Goal: Task Accomplishment & Management: Manage account settings

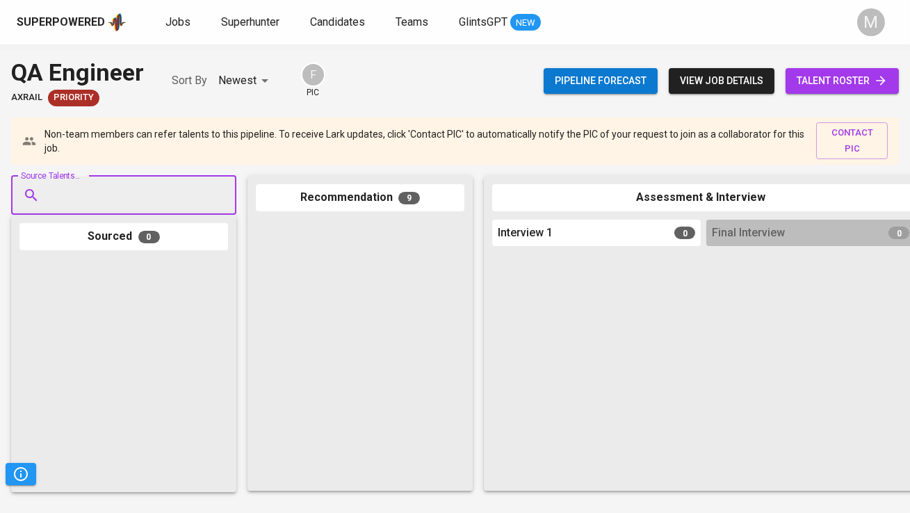
scroll to position [888, 0]
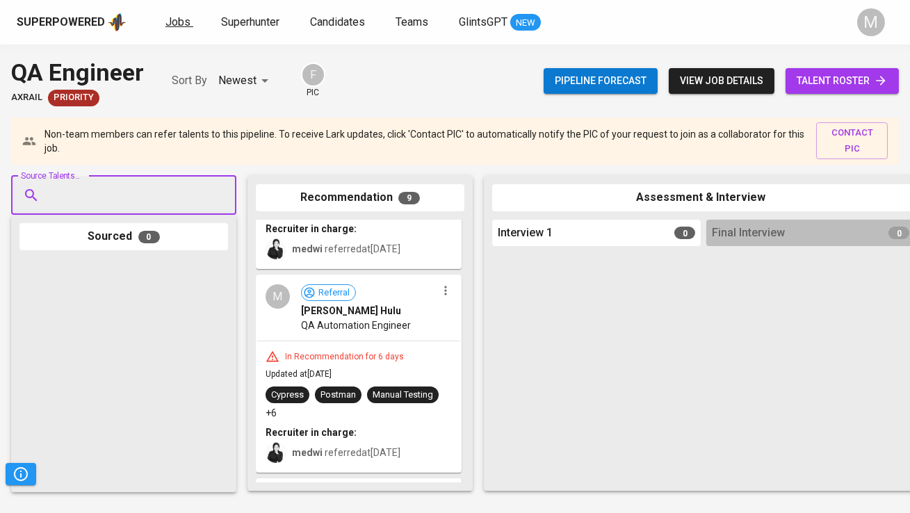
click at [171, 28] on link "Jobs" at bounding box center [179, 22] width 28 height 17
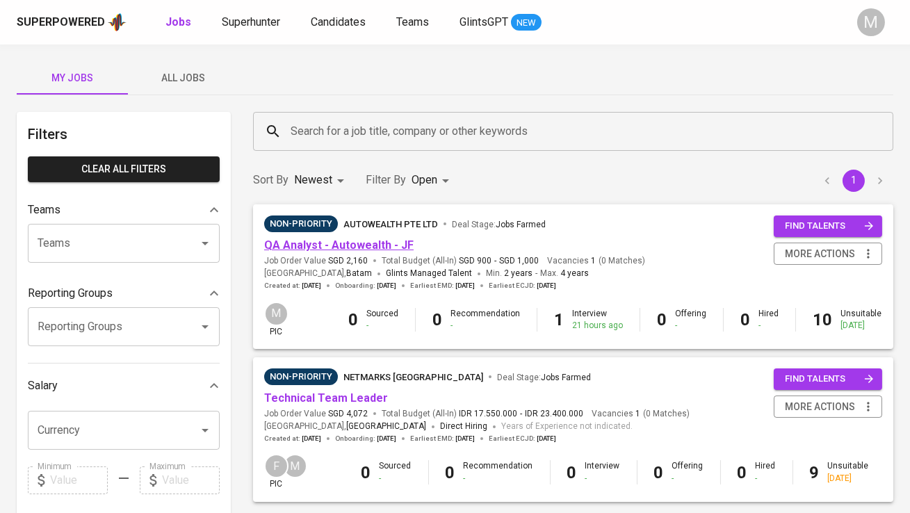
click at [327, 244] on link "QA Analyst - Autowealth - JF" at bounding box center [338, 244] width 149 height 13
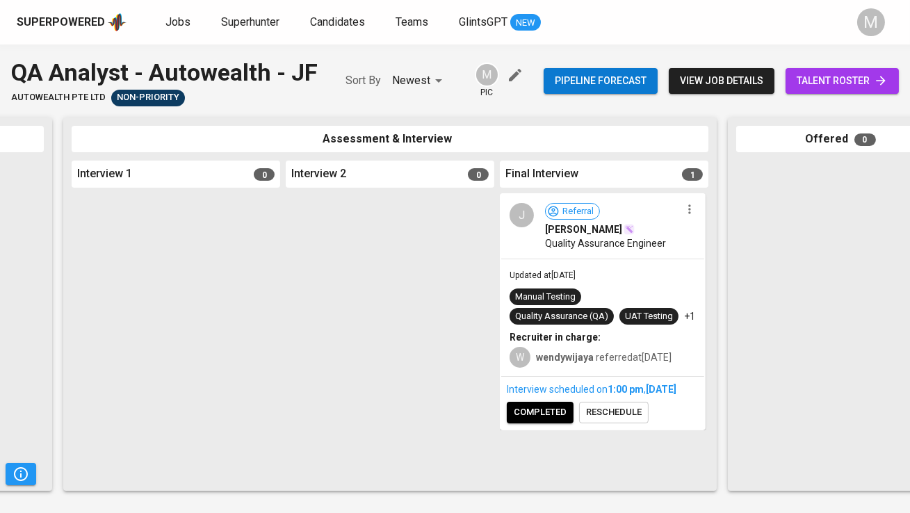
scroll to position [0, 445]
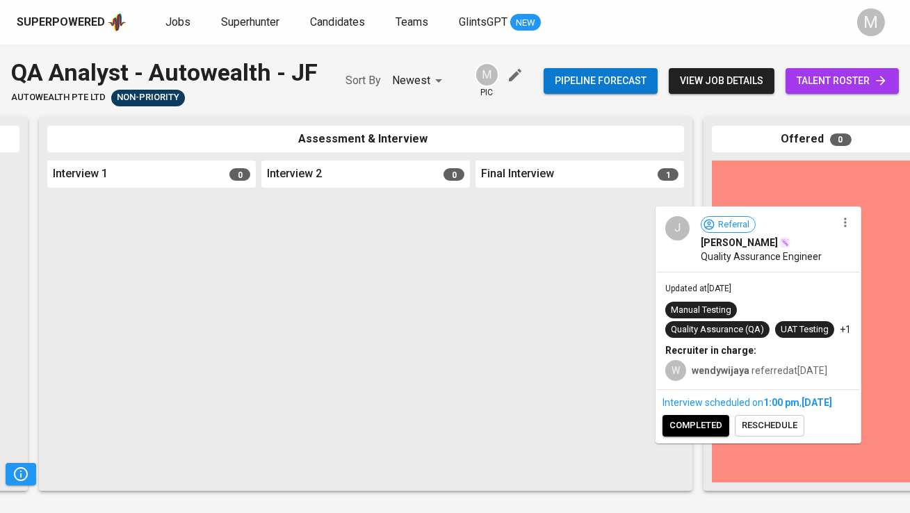
drag, startPoint x: 596, startPoint y: 256, endPoint x: 798, endPoint y: 268, distance: 202.6
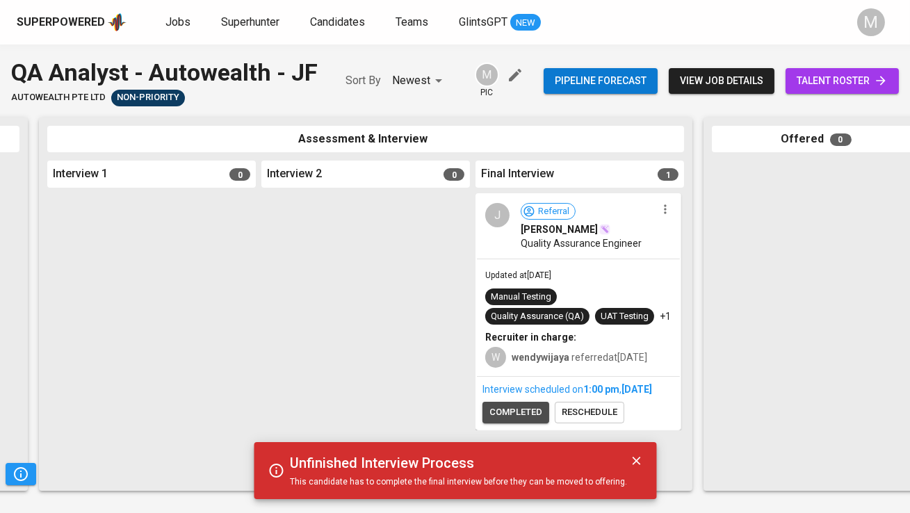
click at [512, 420] on span "completed" at bounding box center [515, 412] width 53 height 16
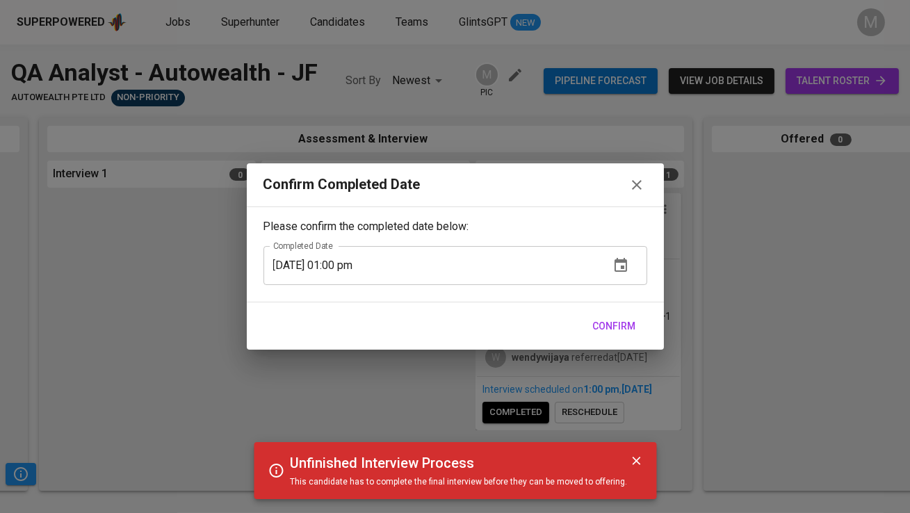
click at [619, 322] on span "Confirm" at bounding box center [614, 326] width 43 height 17
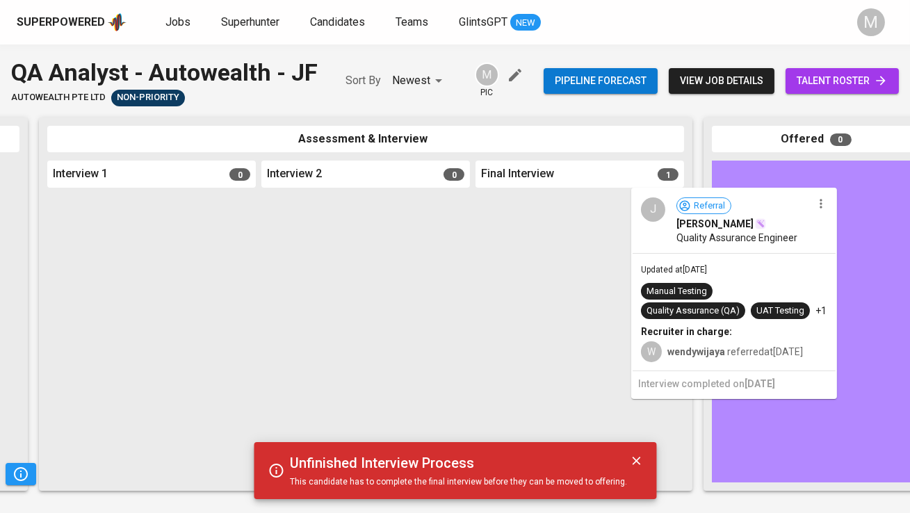
drag, startPoint x: 614, startPoint y: 238, endPoint x: 776, endPoint y: 231, distance: 161.4
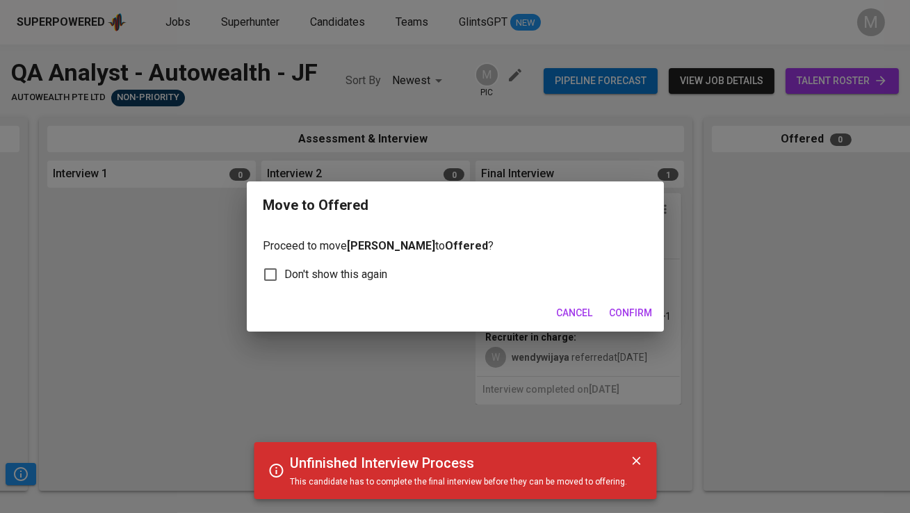
click at [644, 316] on span "Confirm" at bounding box center [631, 312] width 43 height 17
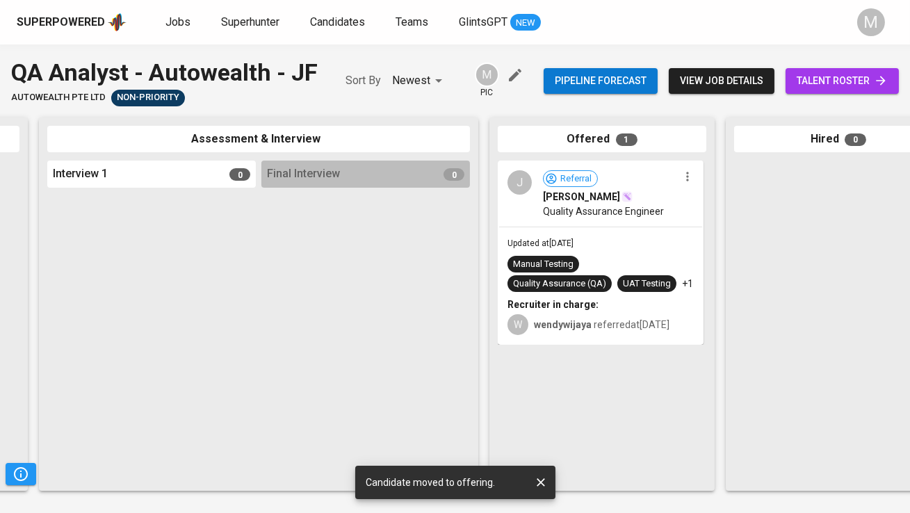
scroll to position [0, 744]
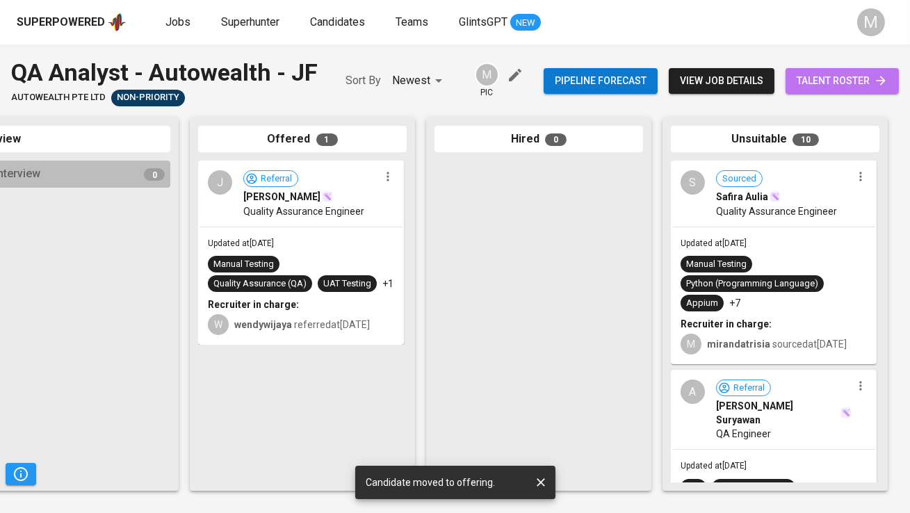
click at [856, 81] on span "talent roster" at bounding box center [841, 80] width 91 height 17
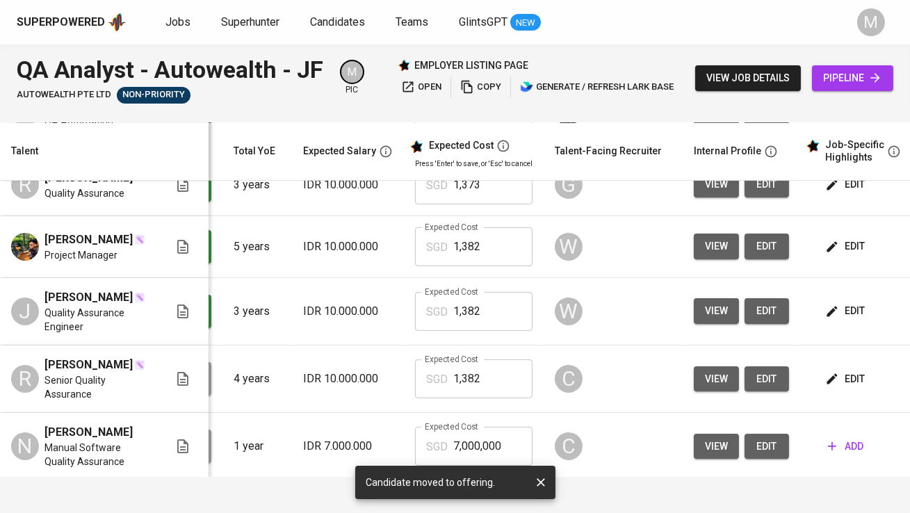
scroll to position [0, 142]
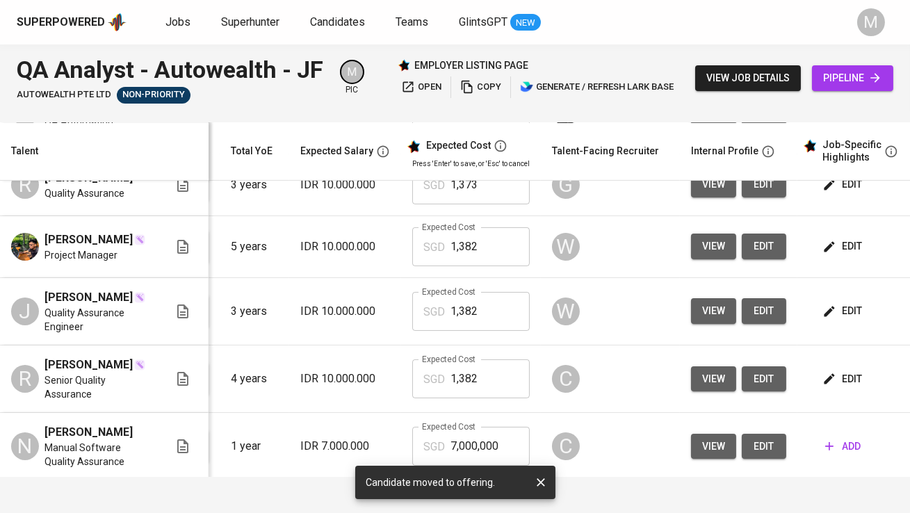
click at [828, 316] on icon "button" at bounding box center [829, 311] width 10 height 10
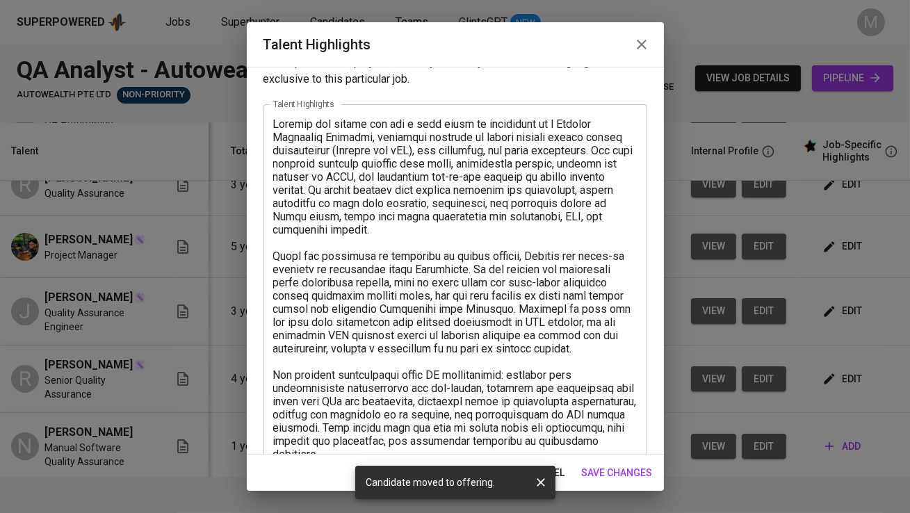
scroll to position [0, 0]
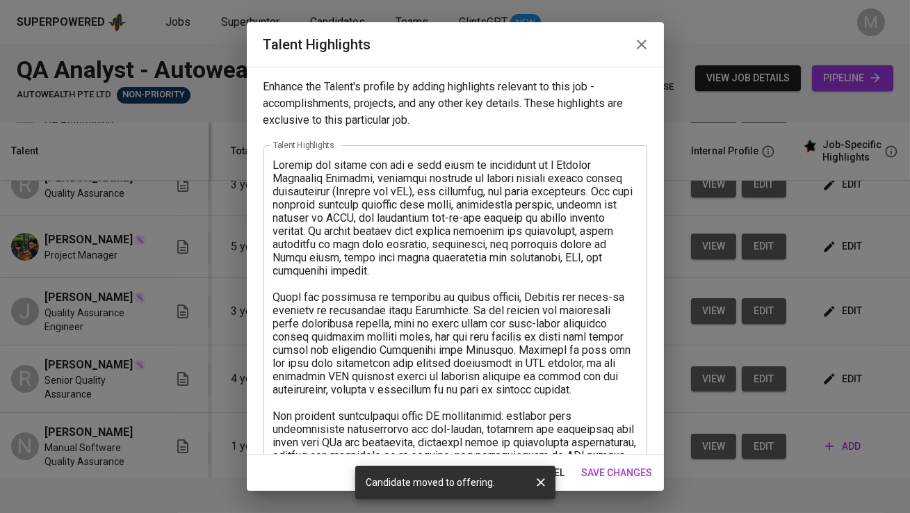
click at [641, 44] on icon "button" at bounding box center [642, 45] width 10 height 10
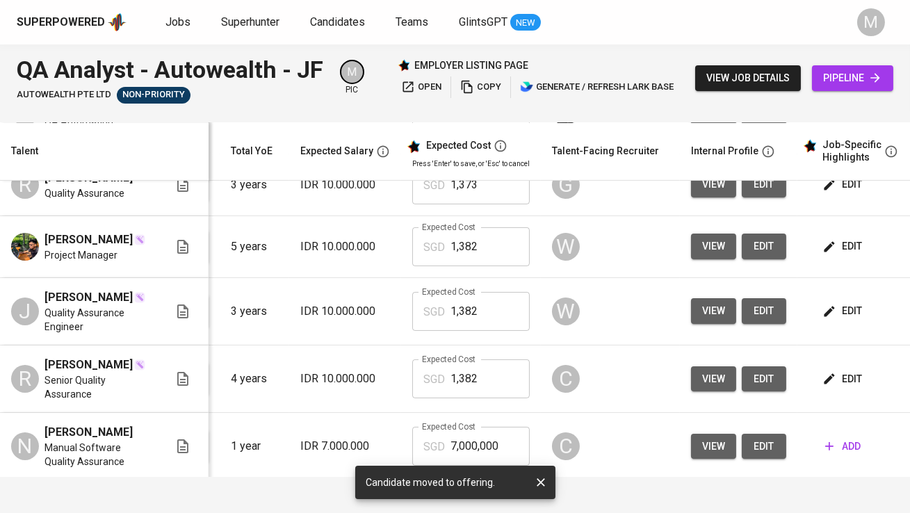
scroll to position [0, 142]
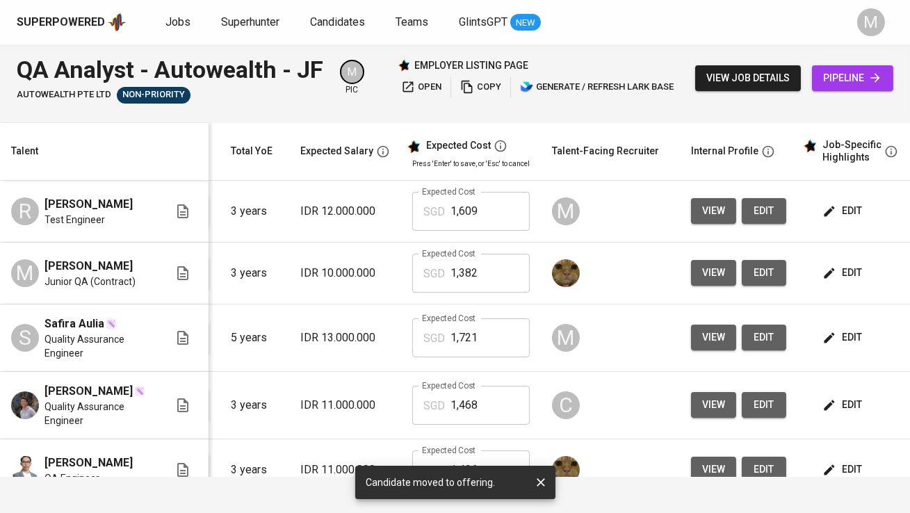
click at [162, 24] on div "Superpowered Jobs Superhunter Candidates Teams GlintsGPT NEW" at bounding box center [433, 22] width 832 height 21
click at [174, 24] on span "Jobs" at bounding box center [177, 21] width 25 height 13
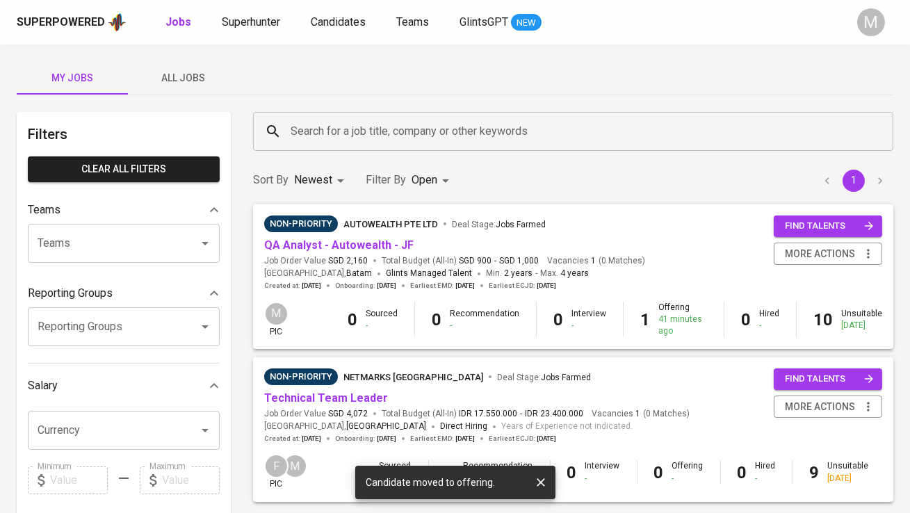
click at [190, 83] on span "All Jobs" at bounding box center [183, 78] width 95 height 17
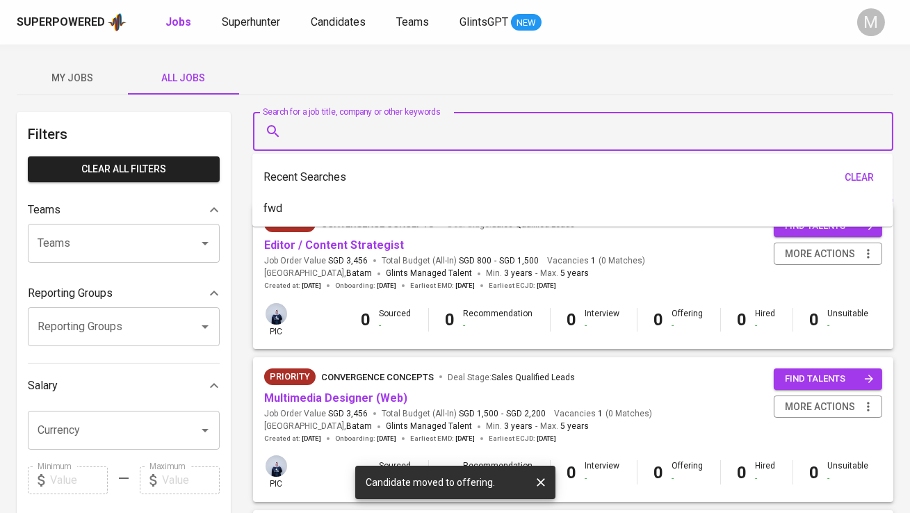
click at [325, 122] on input "Search for a job title, company or other keywords" at bounding box center [576, 131] width 579 height 26
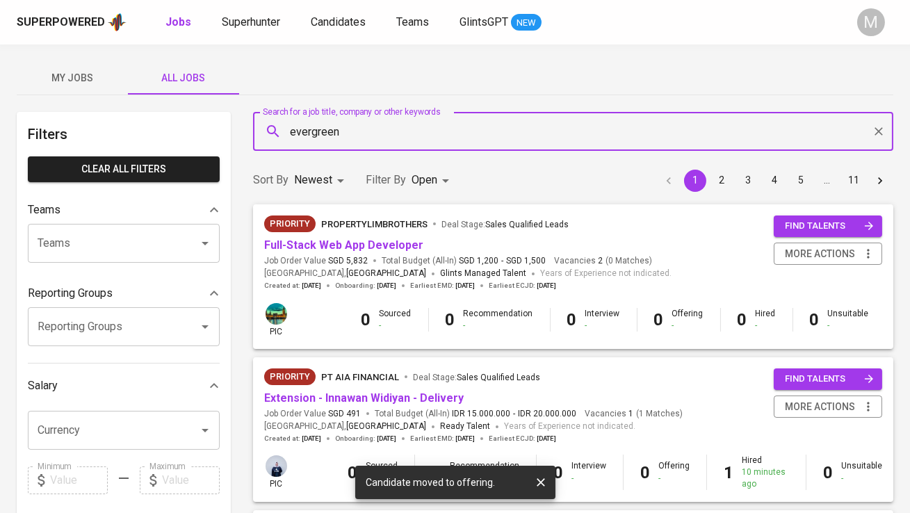
type input "evergreen"
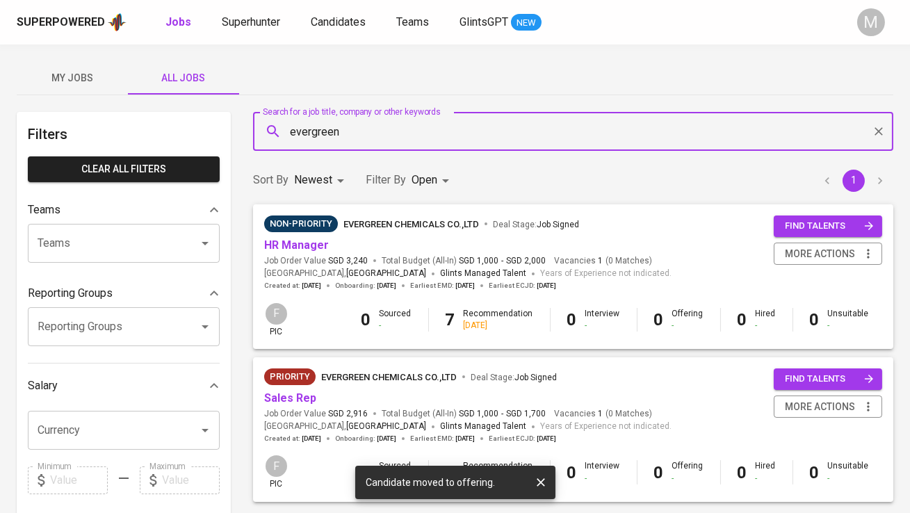
scroll to position [21, 0]
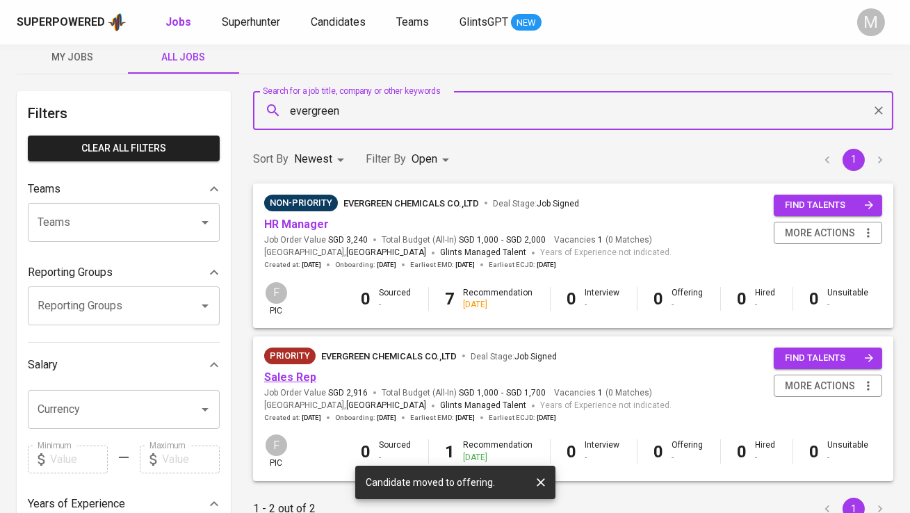
click at [293, 371] on link "Sales Rep" at bounding box center [290, 376] width 52 height 13
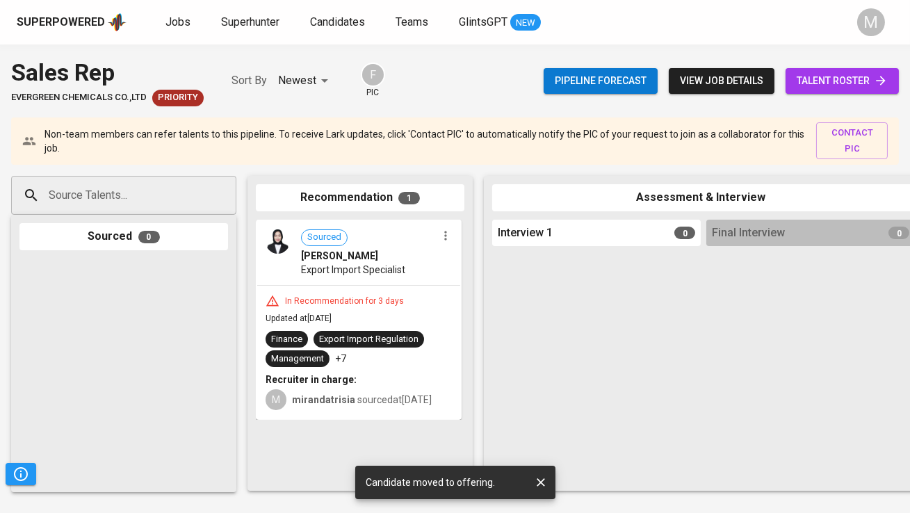
click at [741, 81] on span "view job details" at bounding box center [721, 80] width 83 height 17
click at [837, 92] on link "talent roster" at bounding box center [841, 81] width 113 height 26
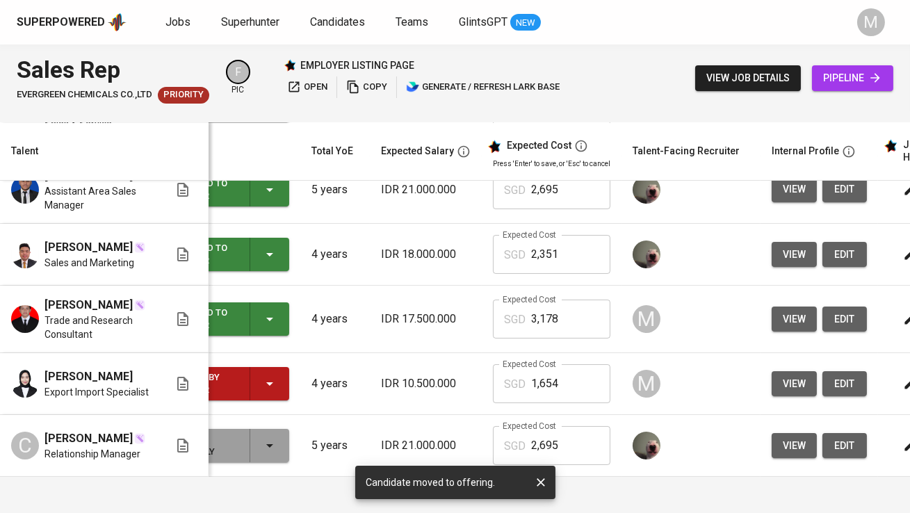
scroll to position [0, 66]
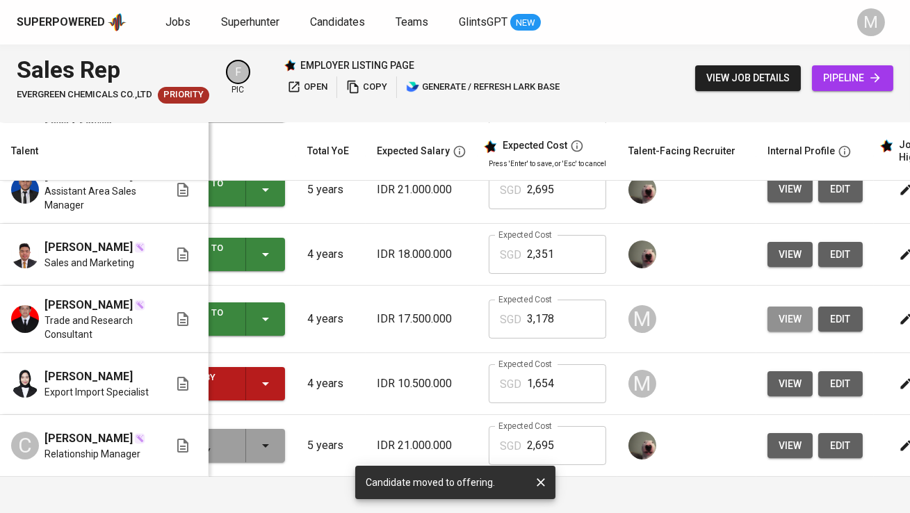
click at [769, 308] on button "view" at bounding box center [789, 319] width 45 height 26
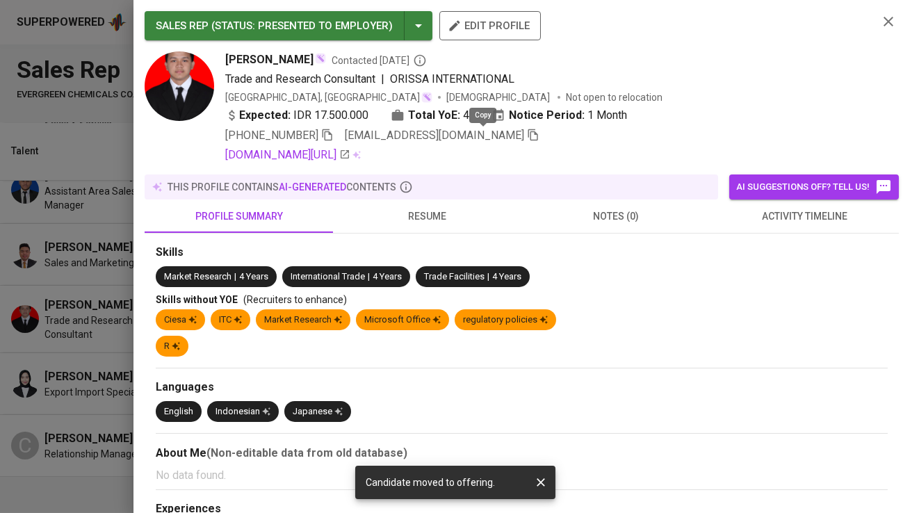
click at [528, 136] on icon "button" at bounding box center [533, 135] width 10 height 12
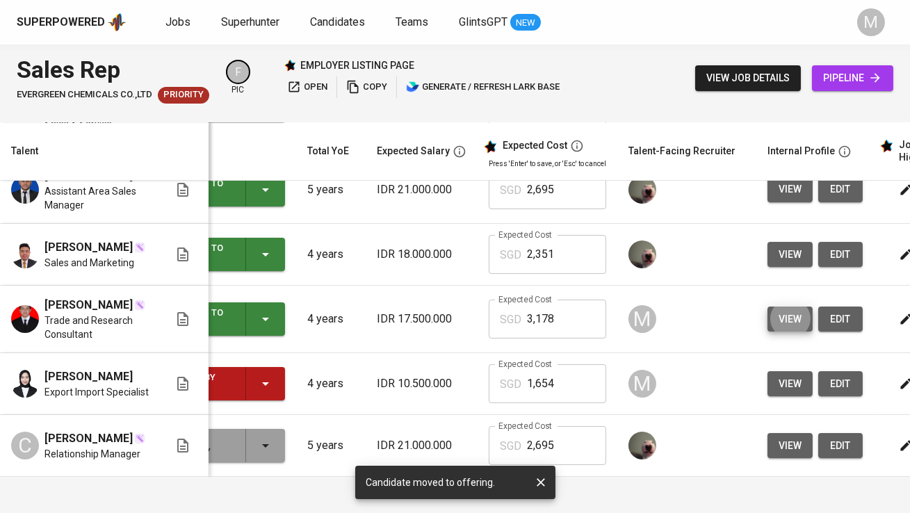
click at [858, 68] on link "pipeline" at bounding box center [852, 78] width 81 height 26
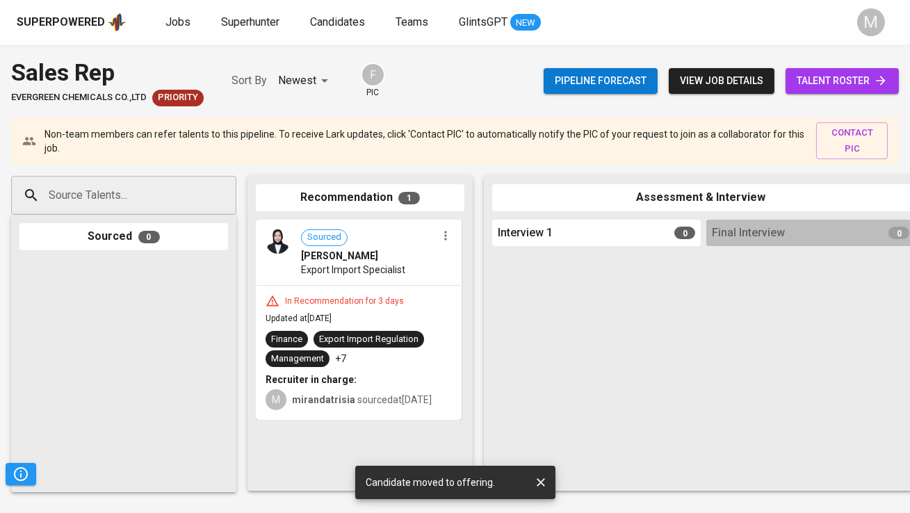
click at [858, 68] on link "talent roster" at bounding box center [841, 81] width 113 height 26
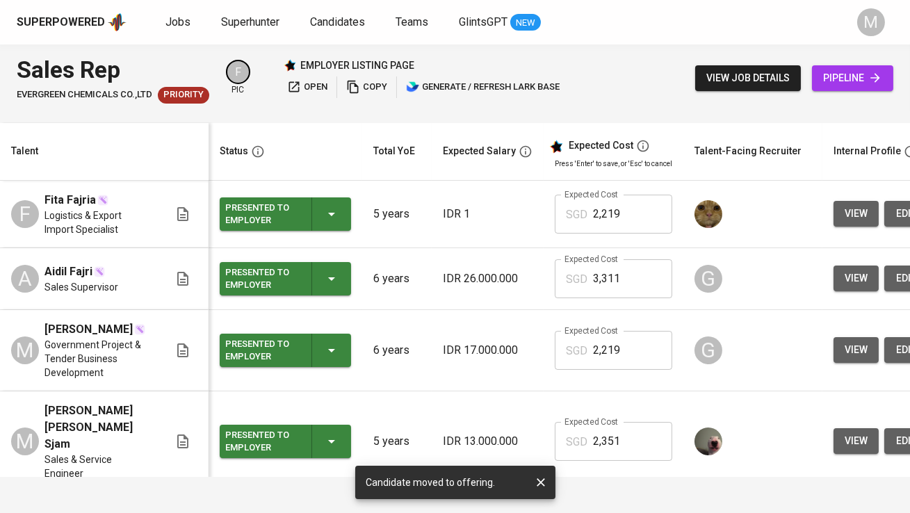
click at [850, 72] on span "pipeline" at bounding box center [852, 78] width 59 height 17
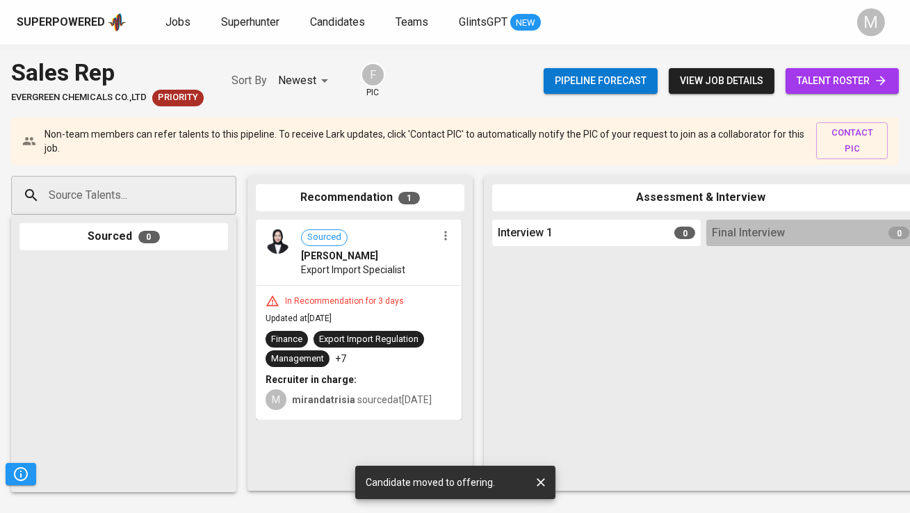
click at [136, 206] on input "Source Talents..." at bounding box center [118, 195] width 146 height 26
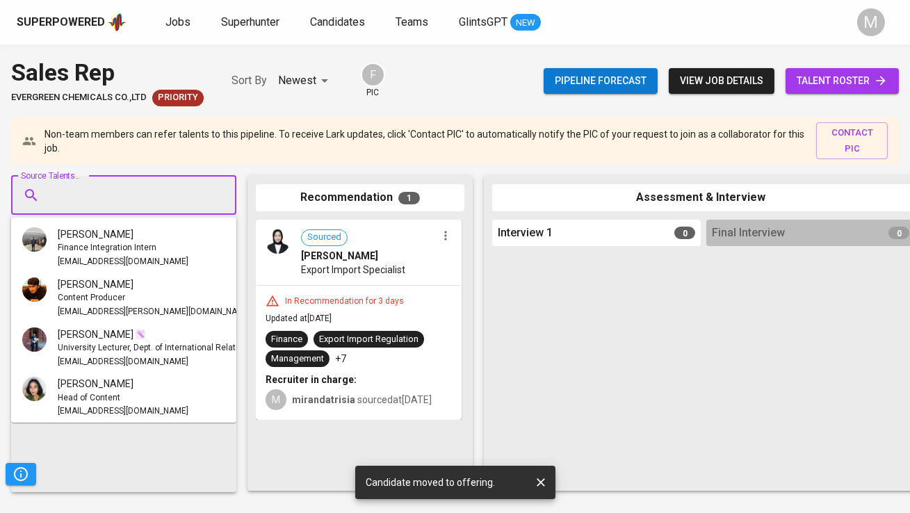
paste input "[EMAIL_ADDRESS][DOMAIN_NAME]"
type input "[EMAIL_ADDRESS][DOMAIN_NAME]"
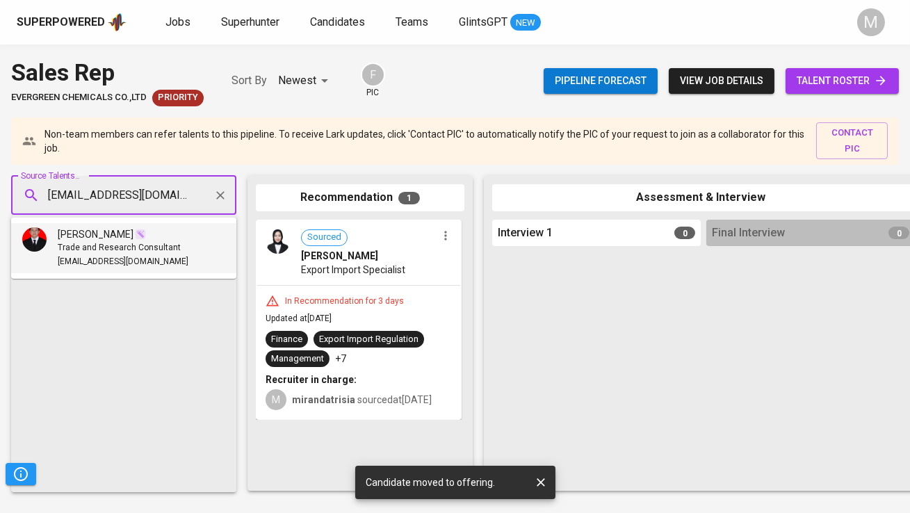
click at [150, 241] on span "Trade and Research Consultant" at bounding box center [119, 248] width 123 height 14
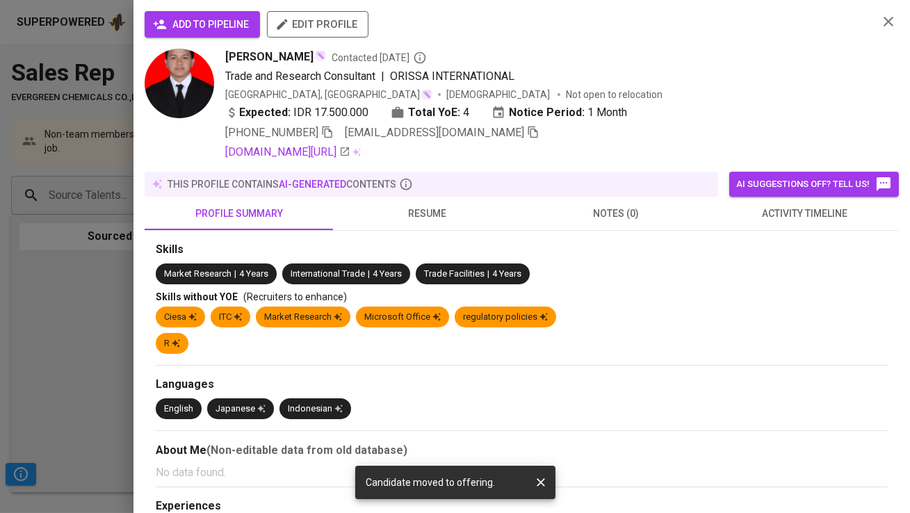
click at [220, 17] on span "add to pipeline" at bounding box center [202, 24] width 93 height 17
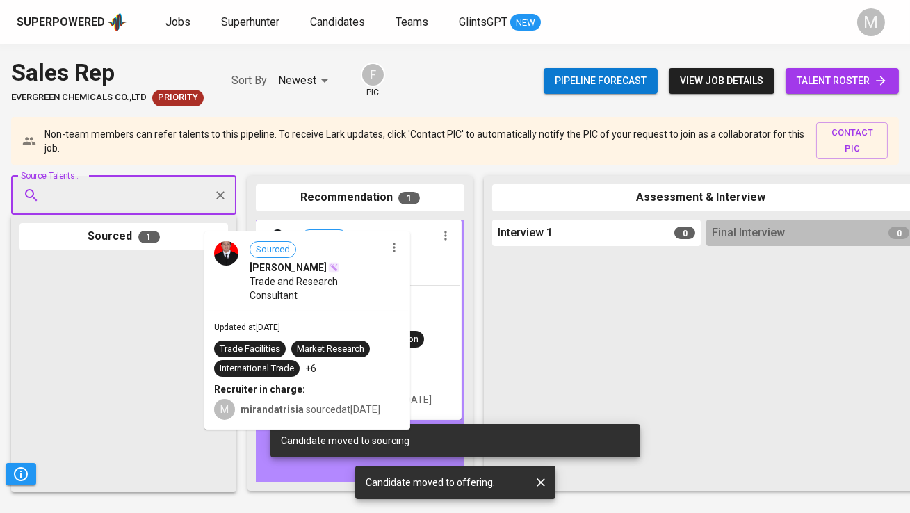
drag, startPoint x: 152, startPoint y: 341, endPoint x: 343, endPoint y: 313, distance: 192.4
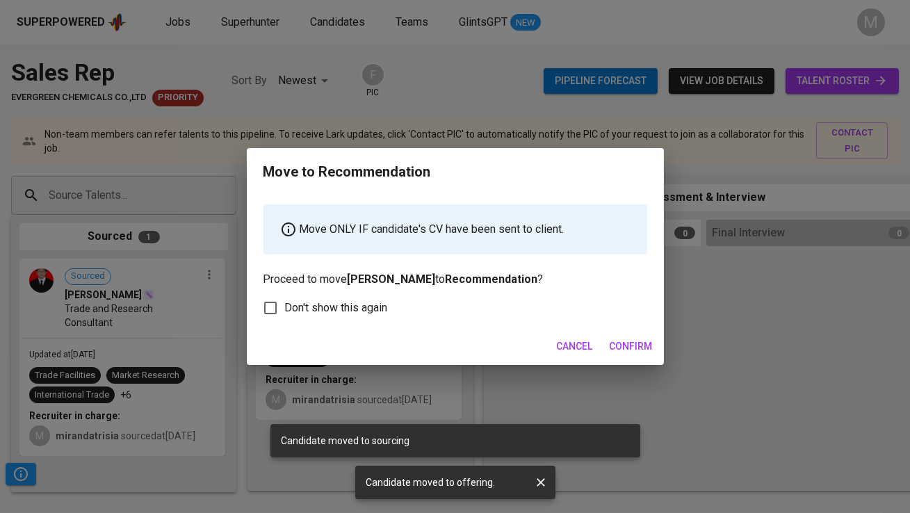
click at [629, 351] on span "Confirm" at bounding box center [631, 346] width 43 height 17
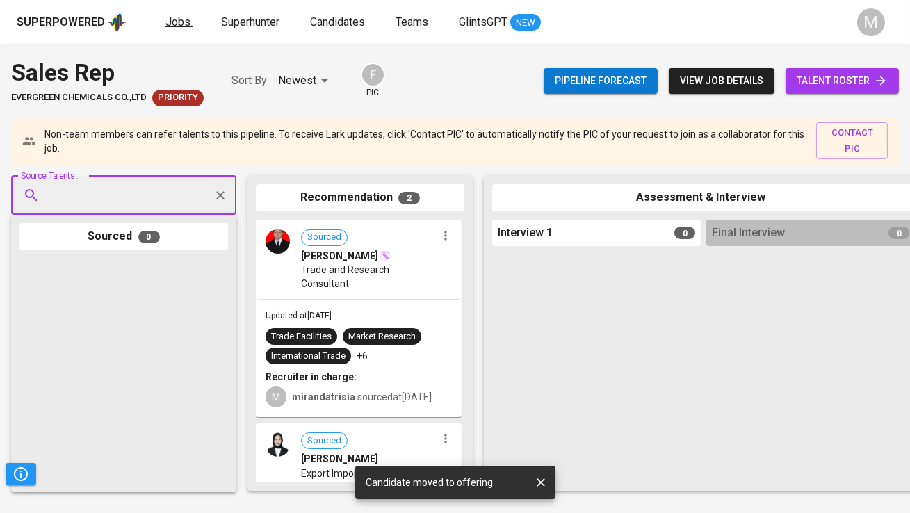
click at [179, 28] on link "Jobs" at bounding box center [179, 22] width 28 height 17
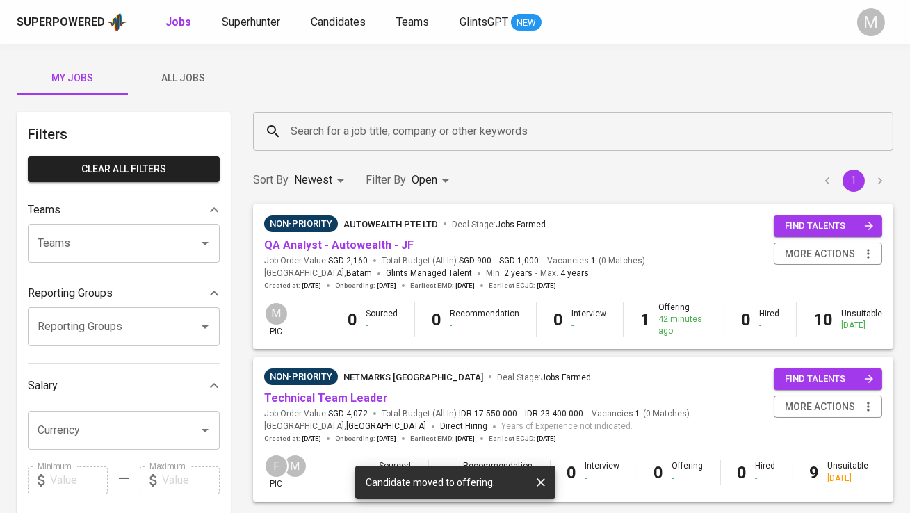
click at [191, 67] on button "All Jobs" at bounding box center [183, 77] width 111 height 33
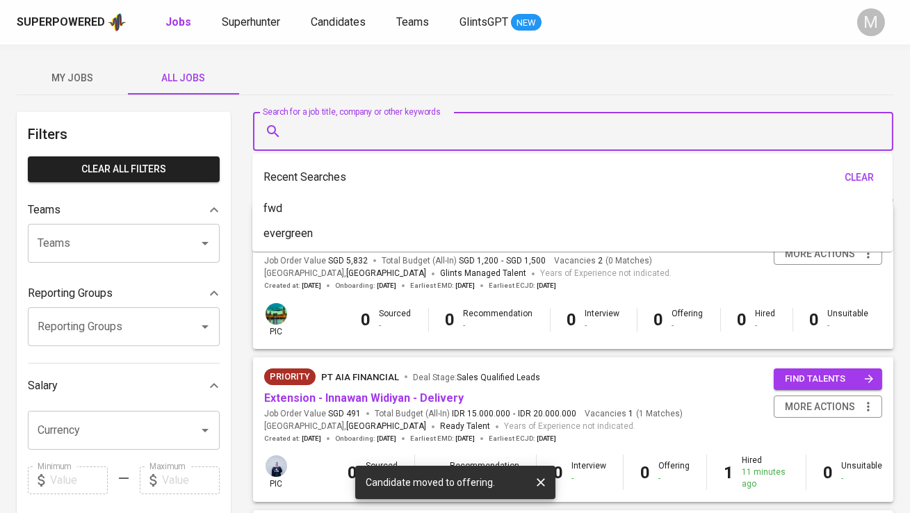
click at [327, 129] on input "Search for a job title, company or other keywords" at bounding box center [576, 131] width 579 height 26
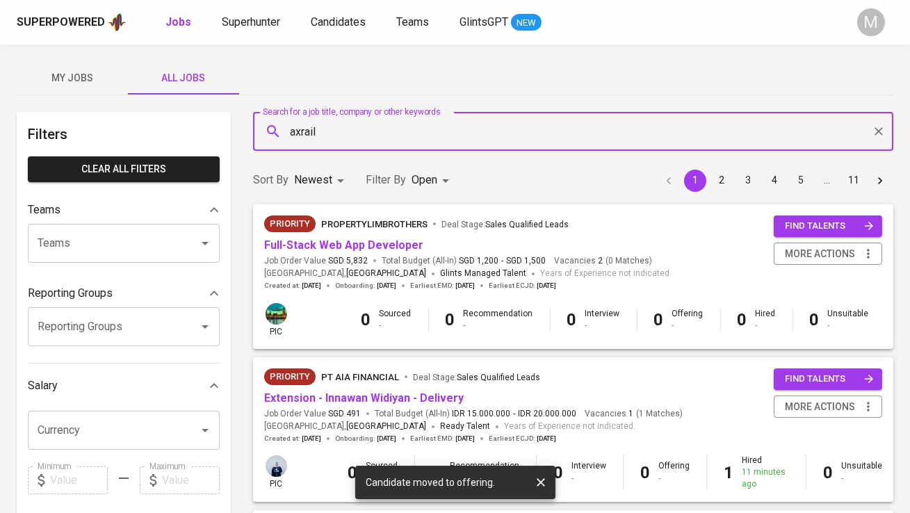
type input "axrail"
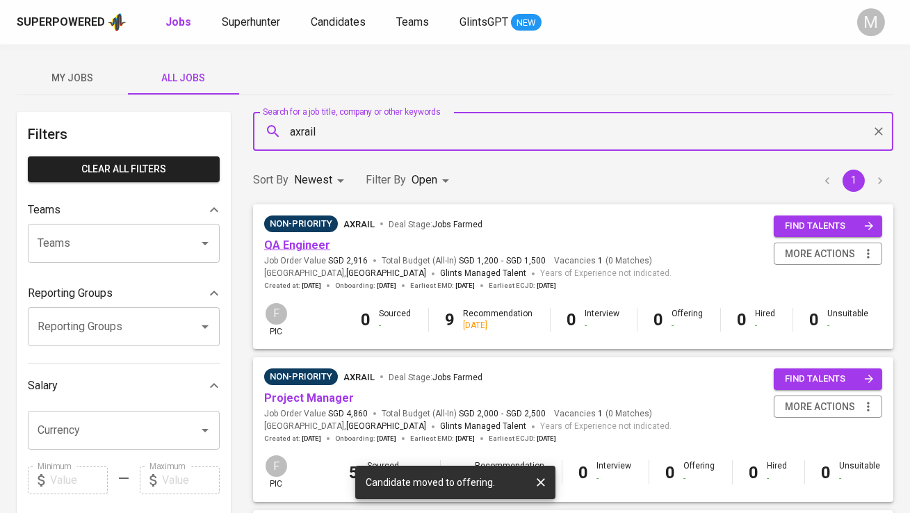
click at [313, 240] on link "QA Engineer" at bounding box center [297, 244] width 66 height 13
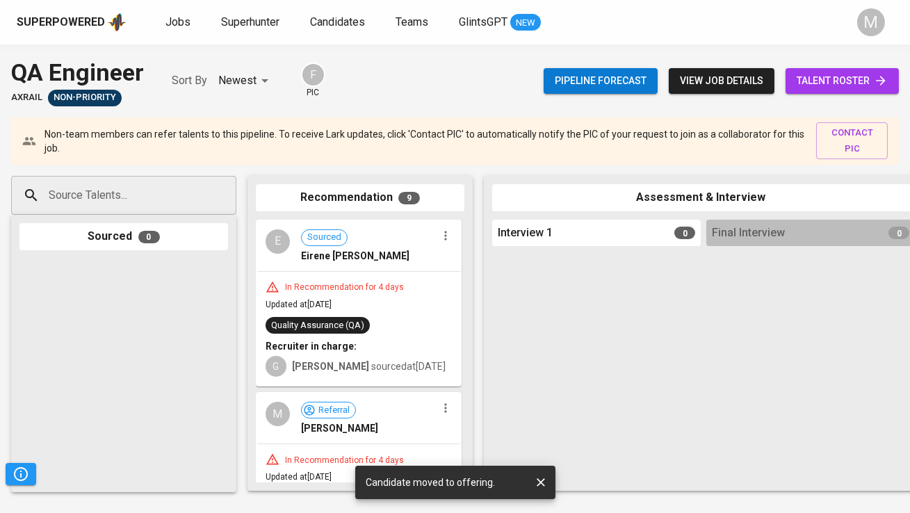
click at [213, 199] on div at bounding box center [220, 195] width 19 height 19
paste input "[EMAIL_ADDRESS][DOMAIN_NAME]"
type input "[EMAIL_ADDRESS][DOMAIN_NAME]"
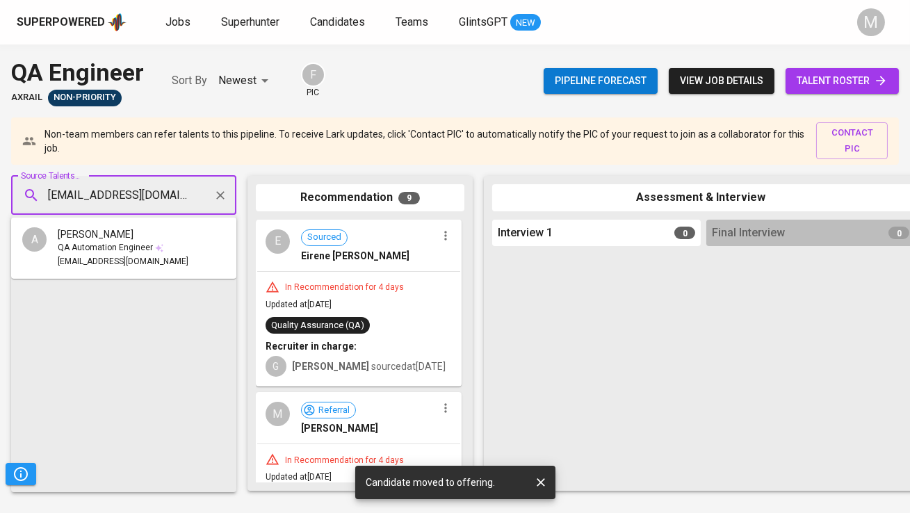
click at [181, 224] on li "A [PERSON_NAME] QA Automation Engineer [EMAIL_ADDRESS][DOMAIN_NAME]" at bounding box center [123, 248] width 225 height 50
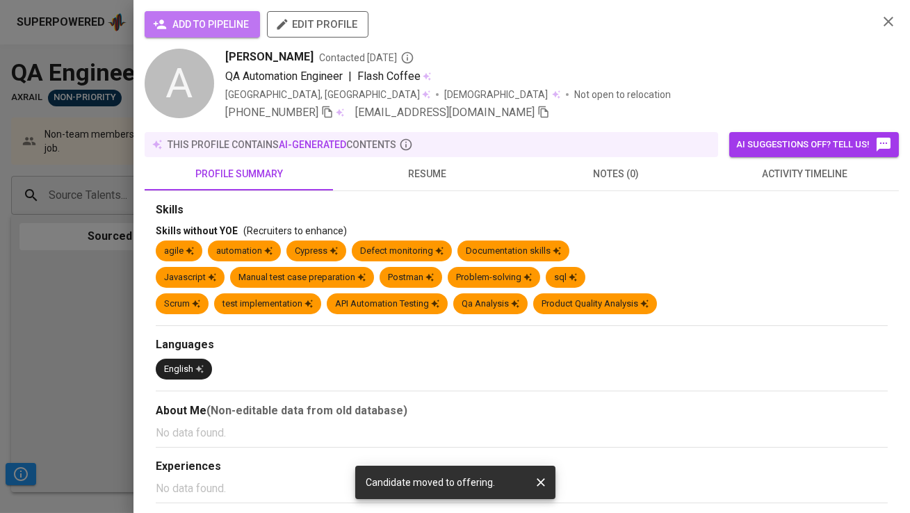
click at [195, 28] on span "add to pipeline" at bounding box center [202, 24] width 93 height 17
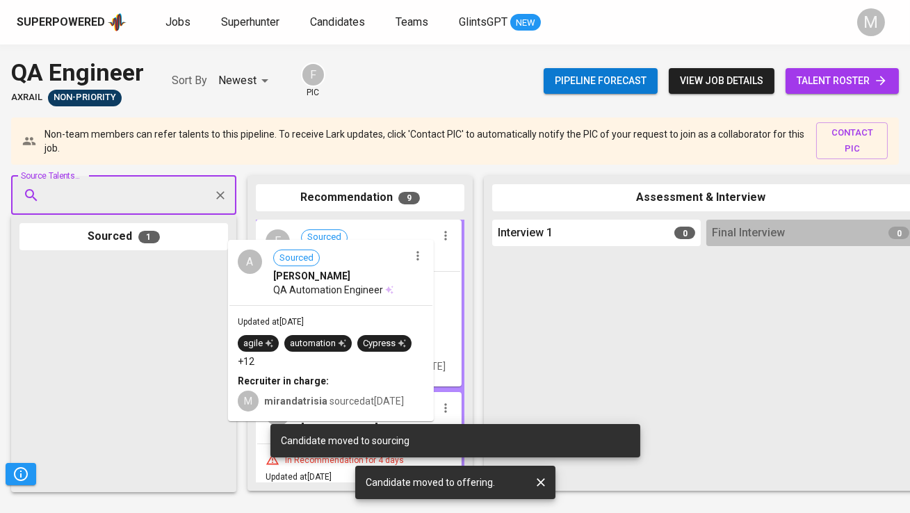
drag, startPoint x: 104, startPoint y: 327, endPoint x: 318, endPoint y: 307, distance: 214.9
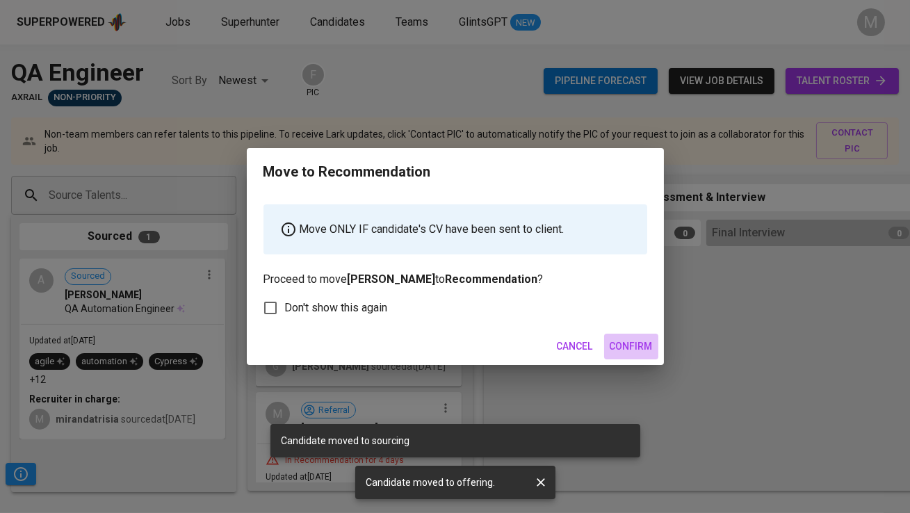
click at [632, 343] on span "Confirm" at bounding box center [631, 346] width 43 height 17
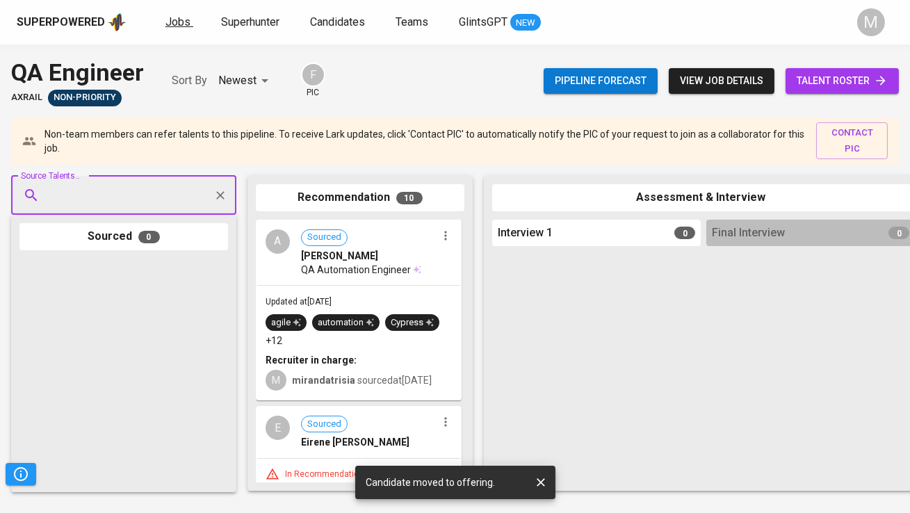
click at [174, 19] on span "Jobs" at bounding box center [177, 21] width 25 height 13
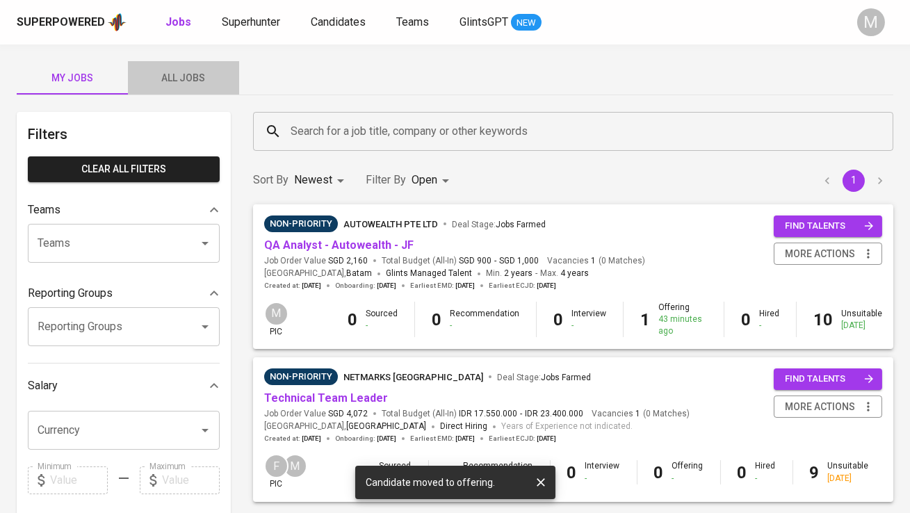
click at [190, 78] on span "All Jobs" at bounding box center [183, 78] width 95 height 17
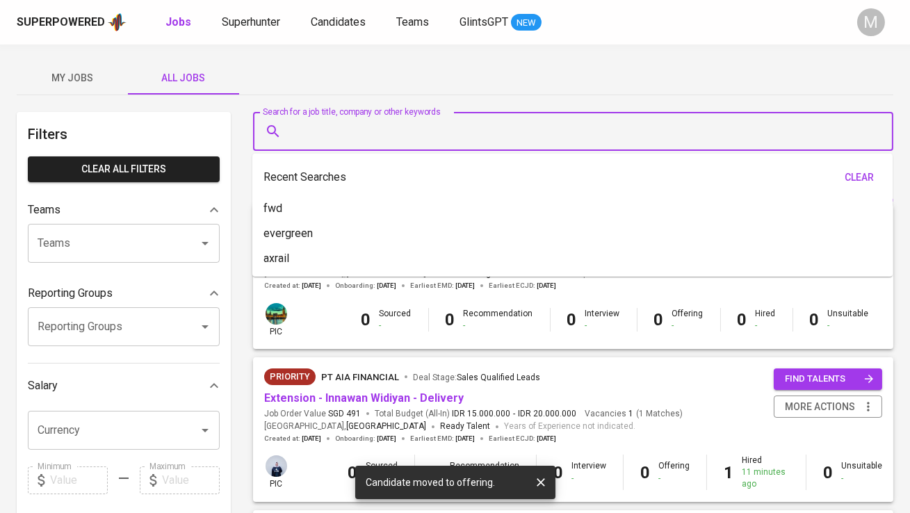
click at [300, 130] on input "Search for a job title, company or other keywords" at bounding box center [576, 131] width 579 height 26
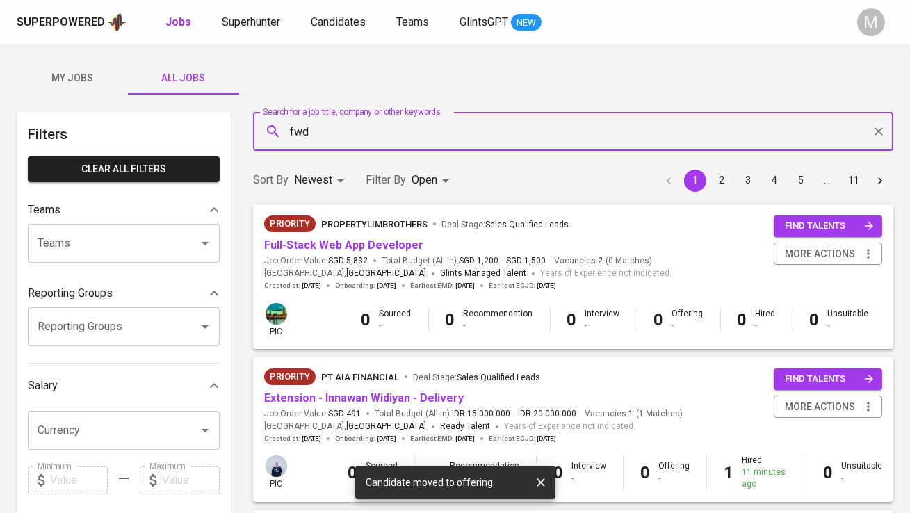
type input "fwd"
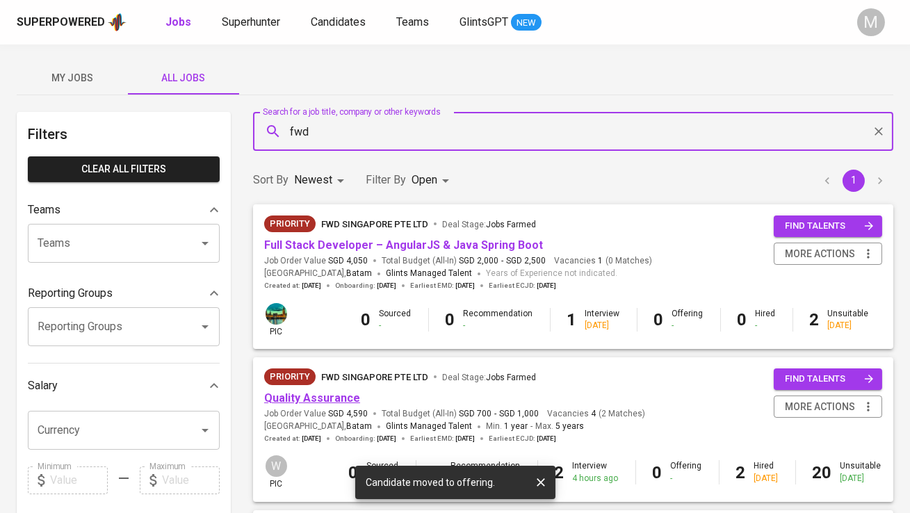
click at [338, 394] on link "Quality Assurance" at bounding box center [312, 397] width 96 height 13
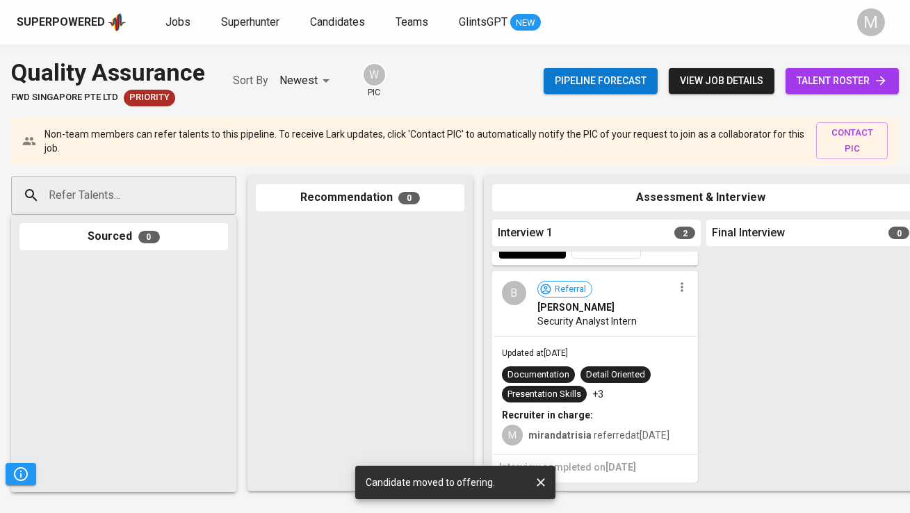
scroll to position [226, 0]
click at [580, 296] on span "Referral" at bounding box center [570, 289] width 42 height 13
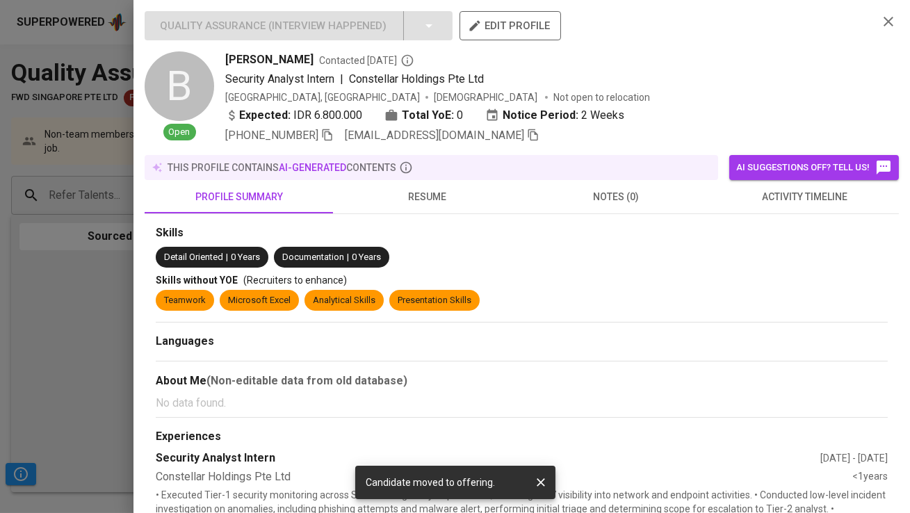
scroll to position [226, 0]
